Goal: Information Seeking & Learning: Learn about a topic

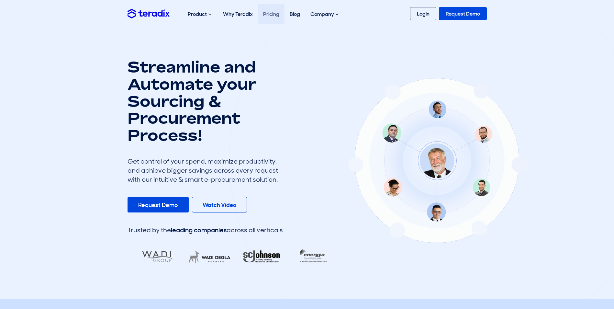
click at [265, 16] on link "Pricing" at bounding box center [271, 14] width 27 height 20
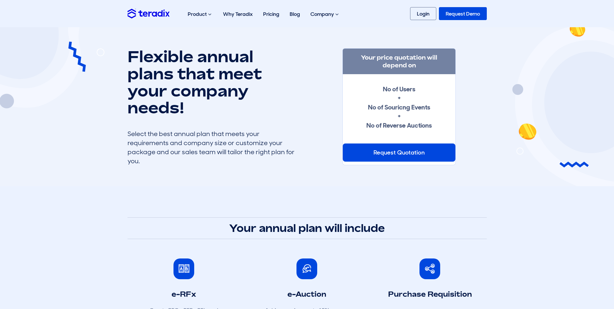
drag, startPoint x: 431, startPoint y: 127, endPoint x: 362, endPoint y: 72, distance: 89.0
click at [362, 72] on div "Your price quotation will depend on No of Users + No of Souricng Events + No of…" at bounding box center [398, 106] width 113 height 117
click at [284, 80] on h1 "Flexible annual plans that meet your company needs!" at bounding box center [212, 82] width 168 height 68
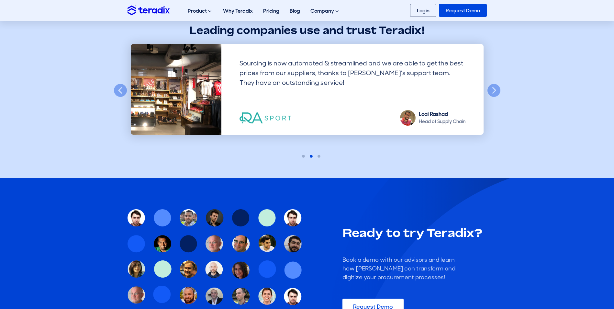
scroll to position [518, 0]
